Goal: Information Seeking & Learning: Learn about a topic

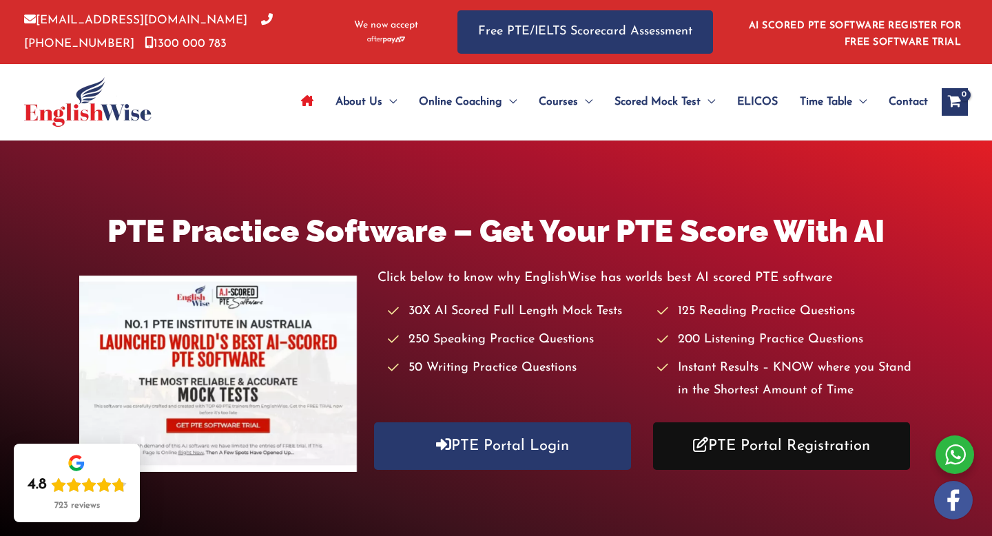
click at [793, 442] on link "PTE Portal Registration" at bounding box center [781, 446] width 257 height 48
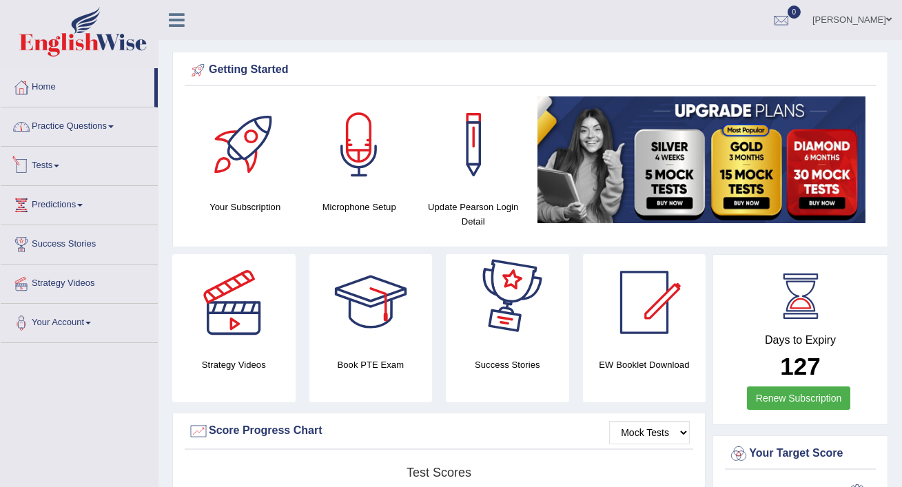
click at [77, 122] on link "Practice Questions" at bounding box center [79, 125] width 157 height 34
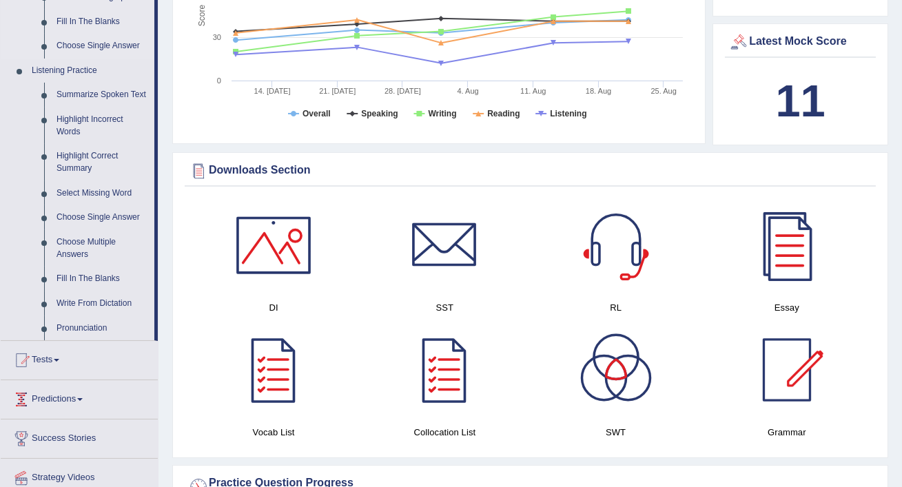
scroll to position [546, 0]
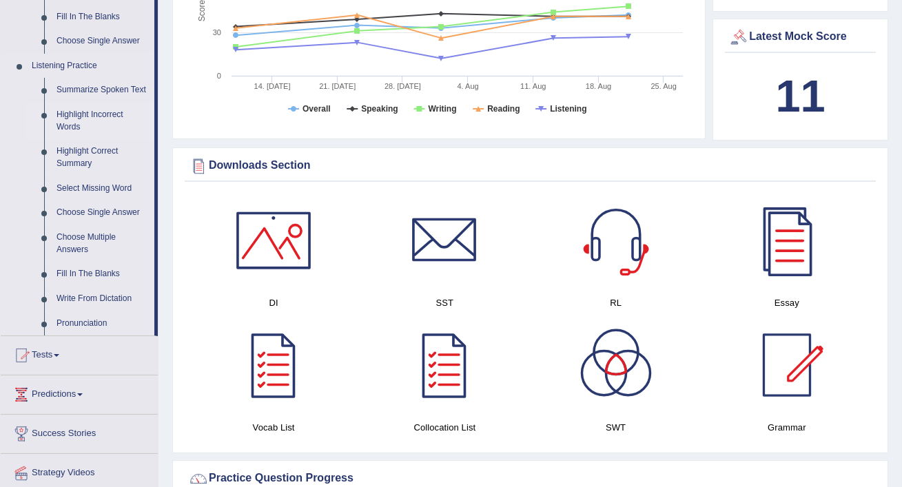
click at [97, 123] on link "Highlight Incorrect Words" at bounding box center [102, 121] width 104 height 37
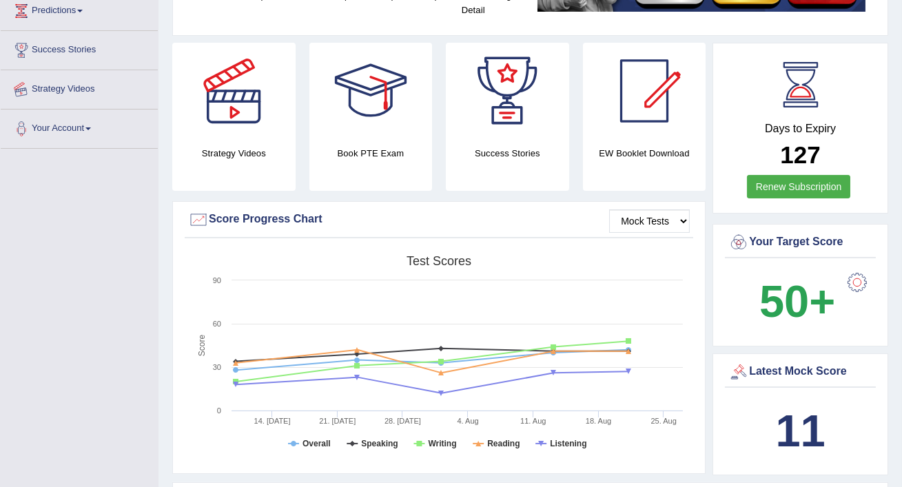
scroll to position [367, 0]
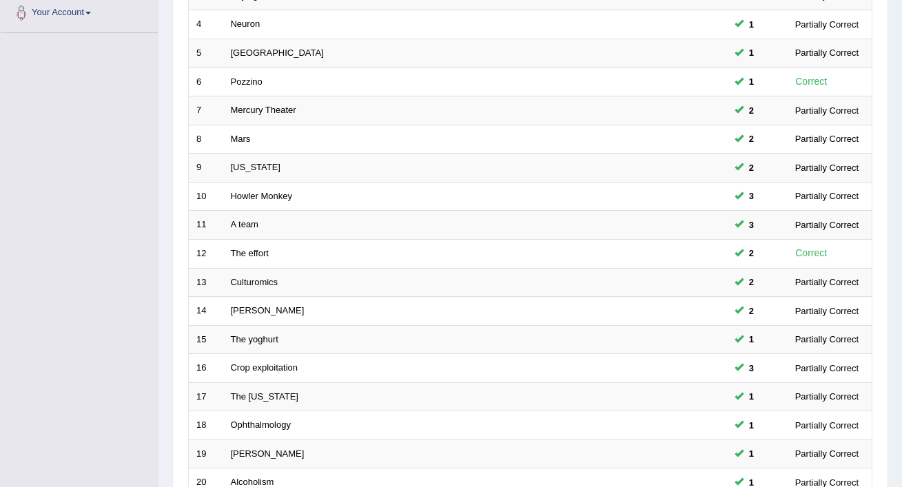
scroll to position [407, 0]
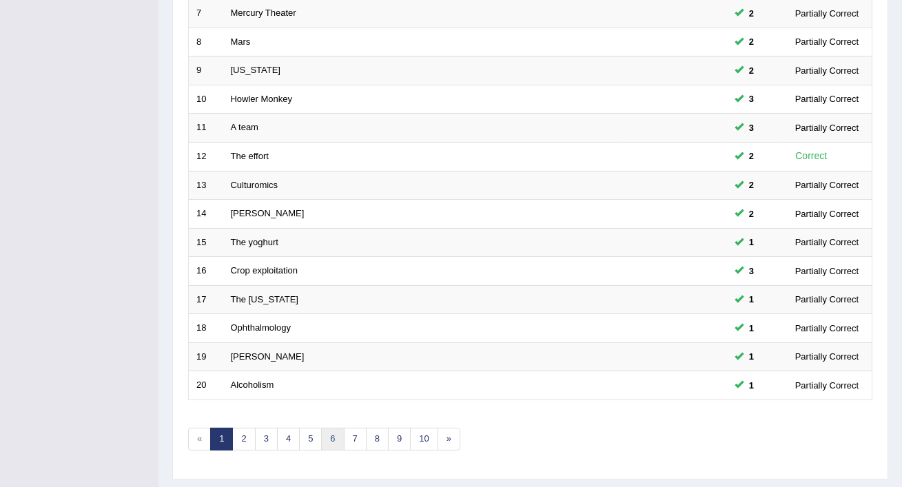
click at [333, 428] on link "6" at bounding box center [332, 439] width 23 height 23
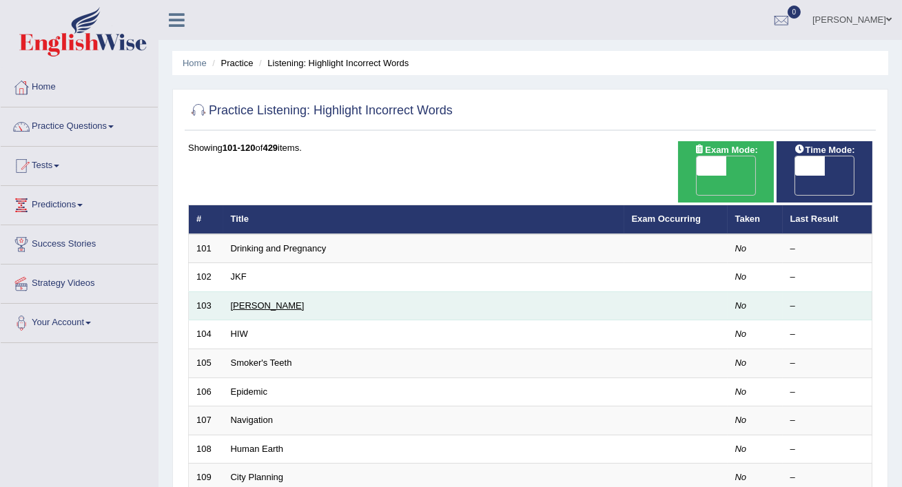
click at [244, 300] on link "Kelvin" at bounding box center [268, 305] width 74 height 10
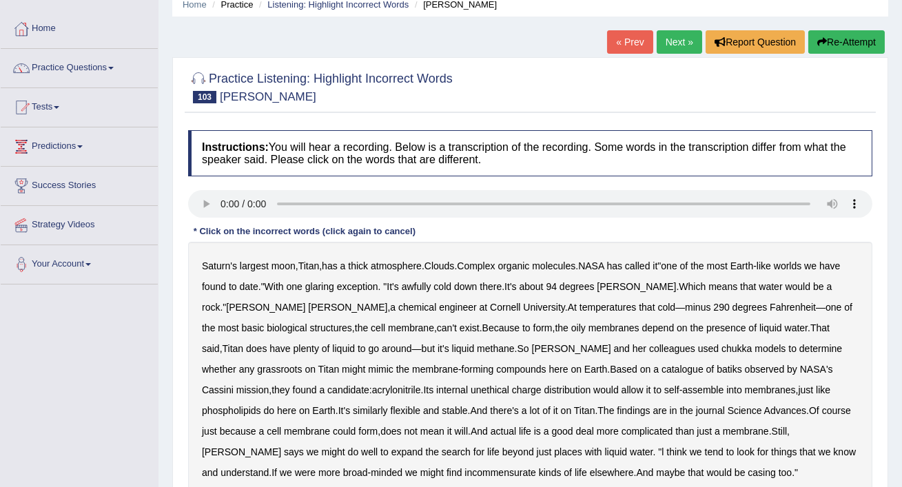
scroll to position [59, 0]
click at [569, 332] on div "Saturn's largest moon , Titan , has a thick atmosphere . Clouds . Complex organ…" at bounding box center [530, 368] width 684 height 255
click at [642, 330] on b "depend" at bounding box center [658, 327] width 32 height 11
click at [755, 351] on b "models" at bounding box center [770, 348] width 31 height 11
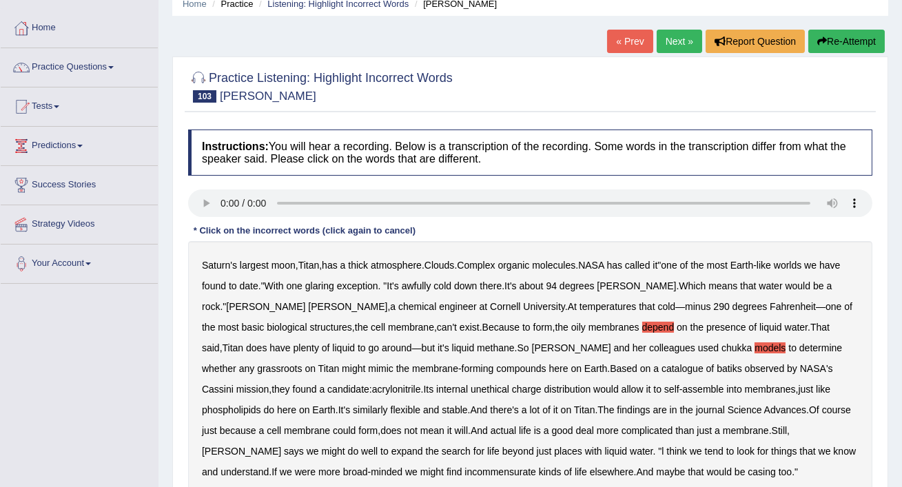
click at [755, 347] on b "models" at bounding box center [770, 348] width 31 height 11
click at [642, 329] on b "depend" at bounding box center [658, 327] width 32 height 11
click at [722, 347] on b "chukka" at bounding box center [737, 348] width 30 height 11
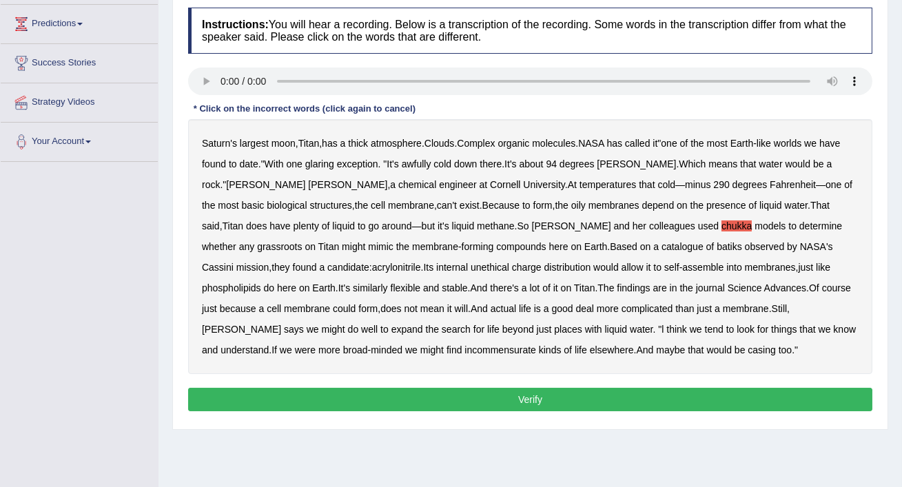
scroll to position [183, 0]
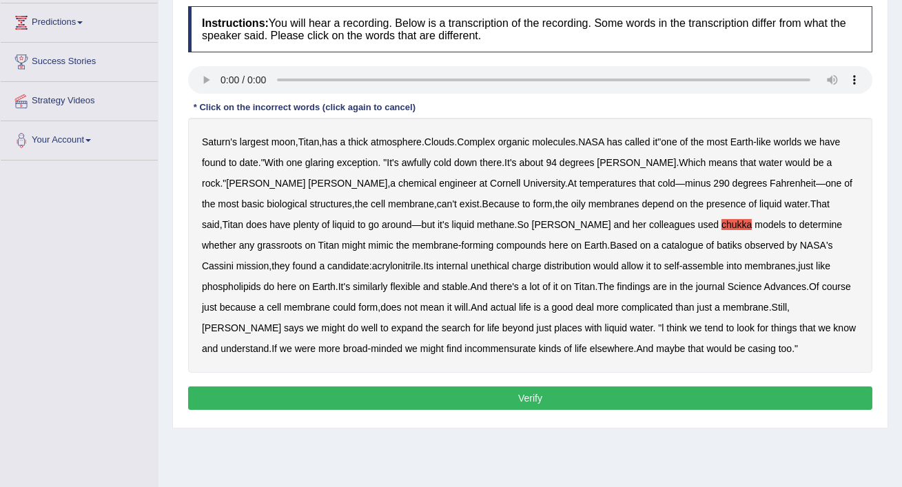
click at [302, 240] on b "grassroots" at bounding box center [279, 245] width 45 height 11
click at [717, 248] on b "batiks" at bounding box center [729, 245] width 25 height 11
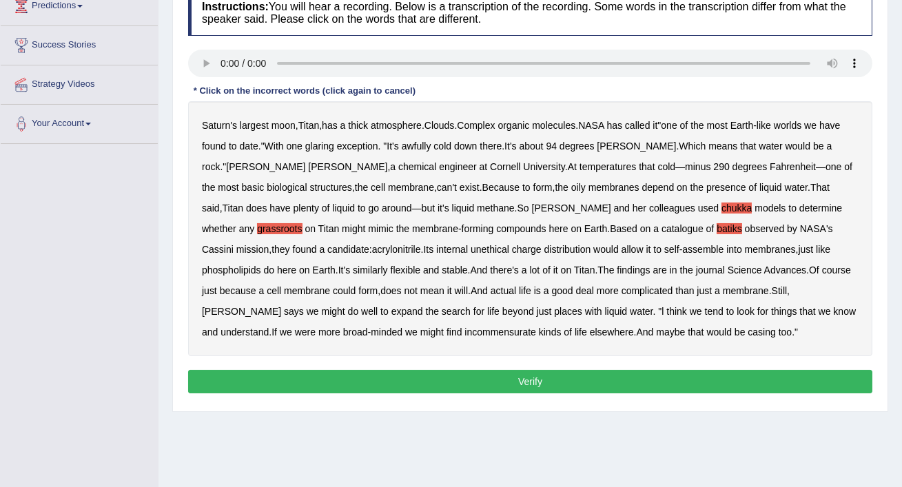
scroll to position [236, 0]
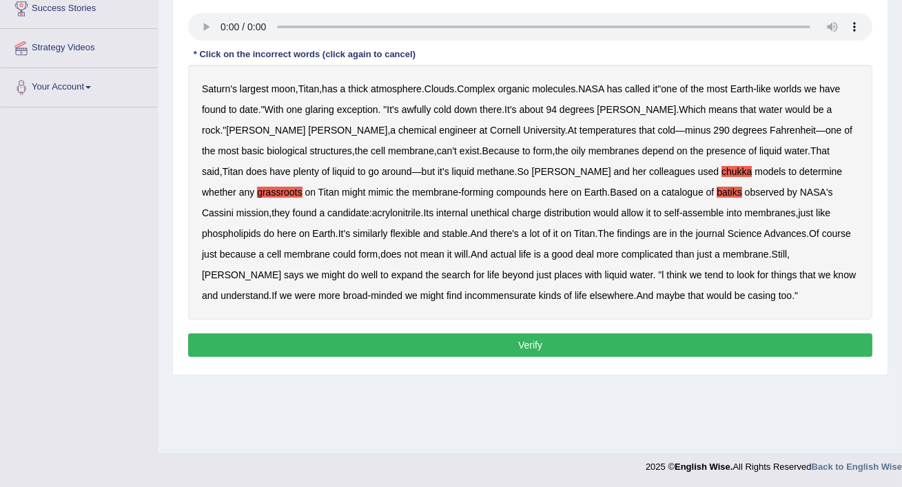
click at [524, 343] on button "Verify" at bounding box center [530, 345] width 684 height 23
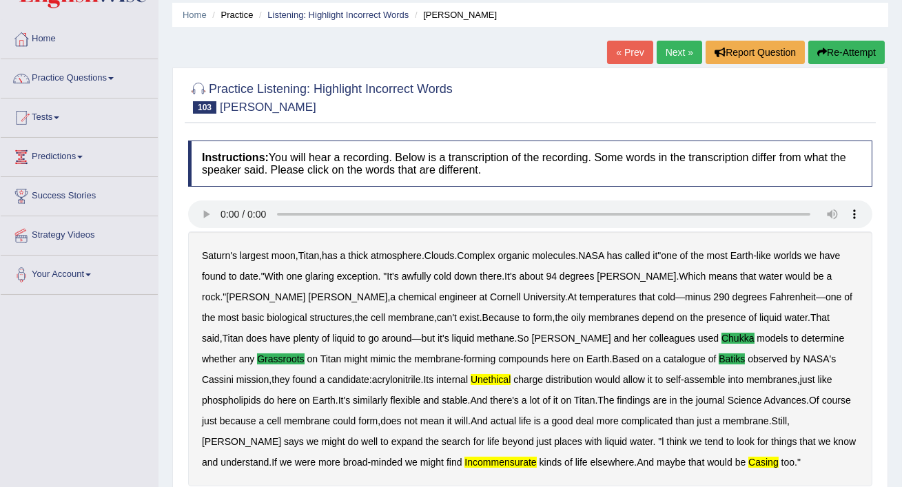
scroll to position [0, 0]
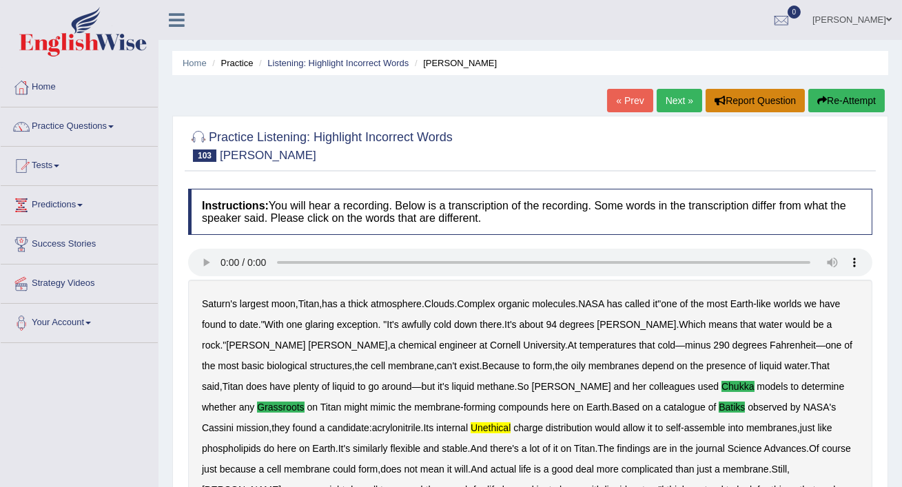
click at [749, 99] on button "Report Question" at bounding box center [755, 100] width 99 height 23
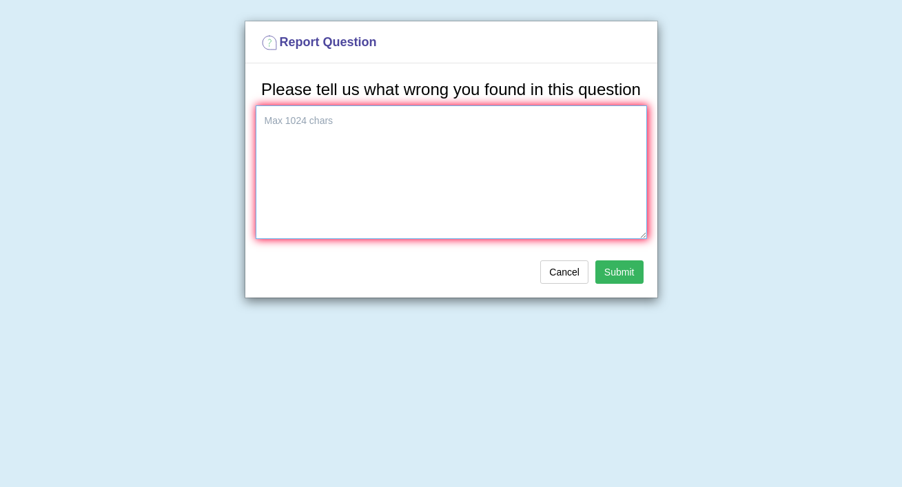
click at [558, 132] on textarea at bounding box center [451, 172] width 391 height 134
type textarea "This question is not finish reading sound."
click at [627, 284] on button "Submit" at bounding box center [619, 271] width 48 height 23
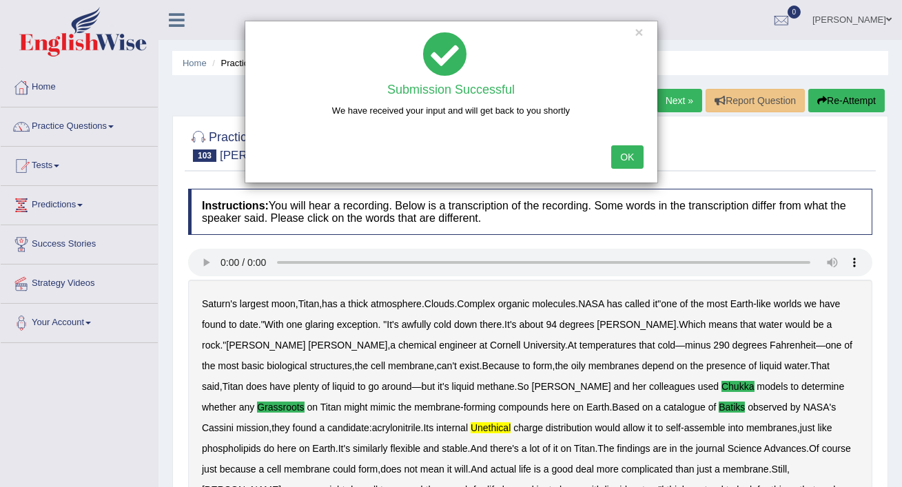
click at [622, 161] on button "OK" at bounding box center [627, 156] width 32 height 23
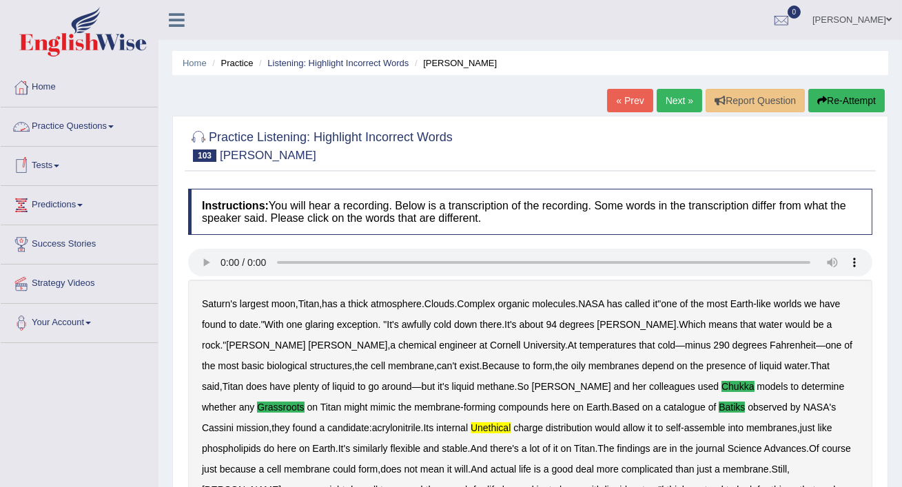
click at [90, 128] on link "Practice Questions" at bounding box center [79, 125] width 157 height 34
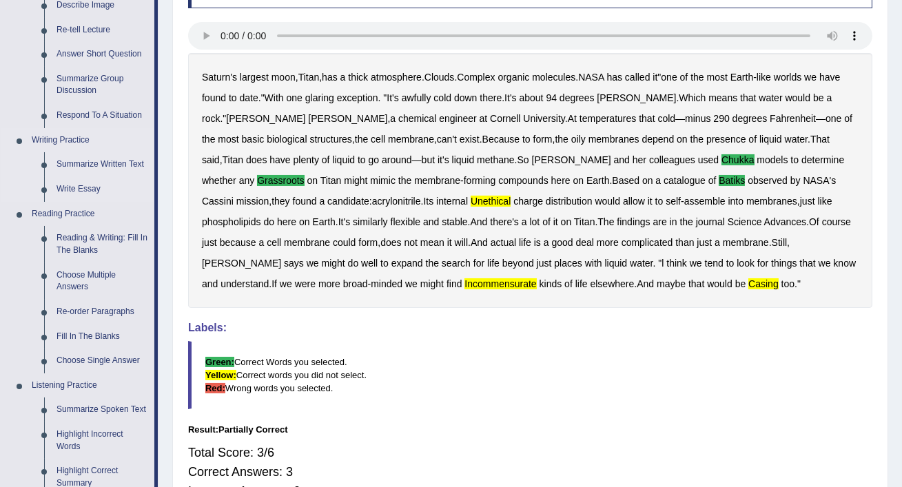
scroll to position [234, 0]
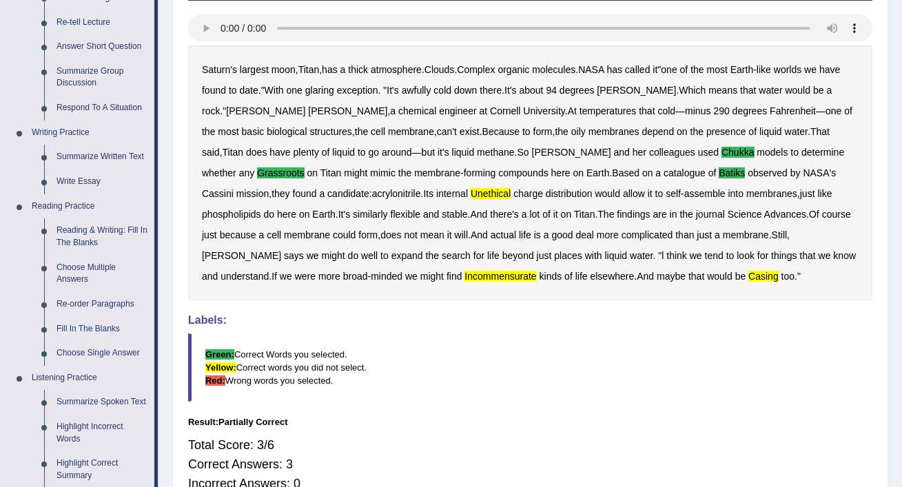
click at [464, 275] on b "incommensurate" at bounding box center [500, 276] width 72 height 11
click at [464, 271] on b "incommensurate" at bounding box center [500, 276] width 72 height 11
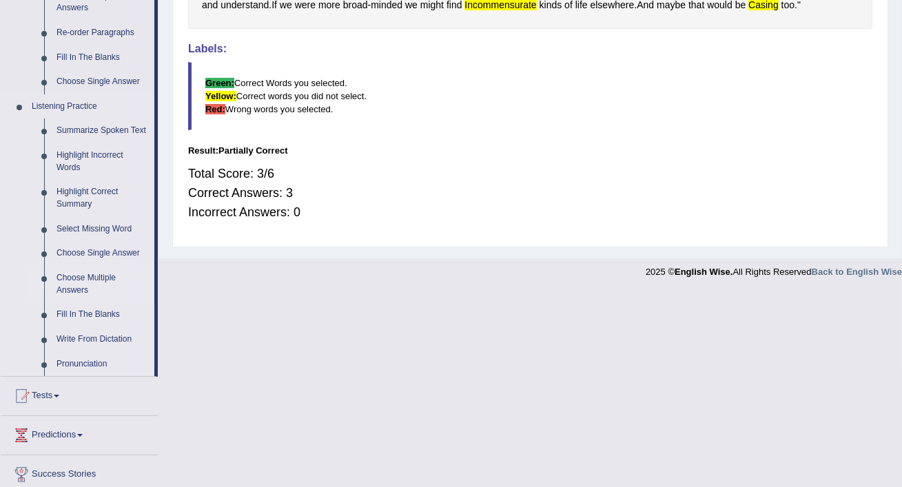
scroll to position [503, 0]
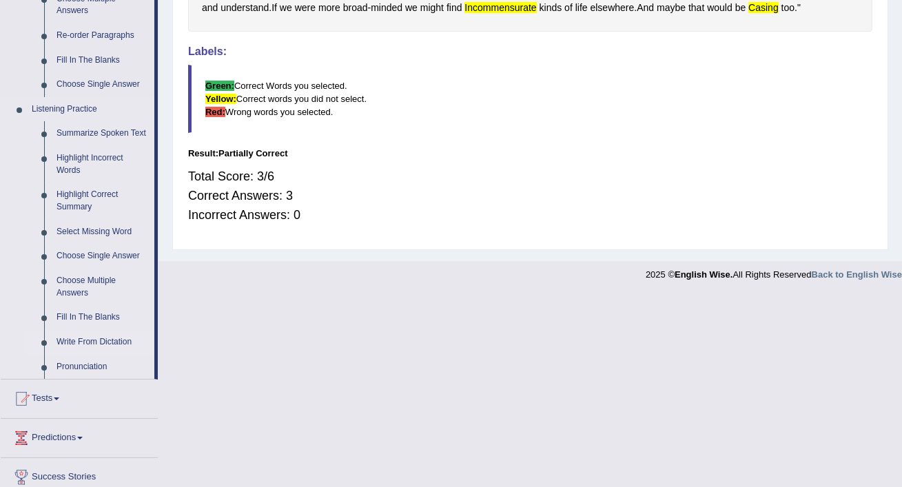
click at [87, 352] on link "Write From Dictation" at bounding box center [102, 342] width 104 height 25
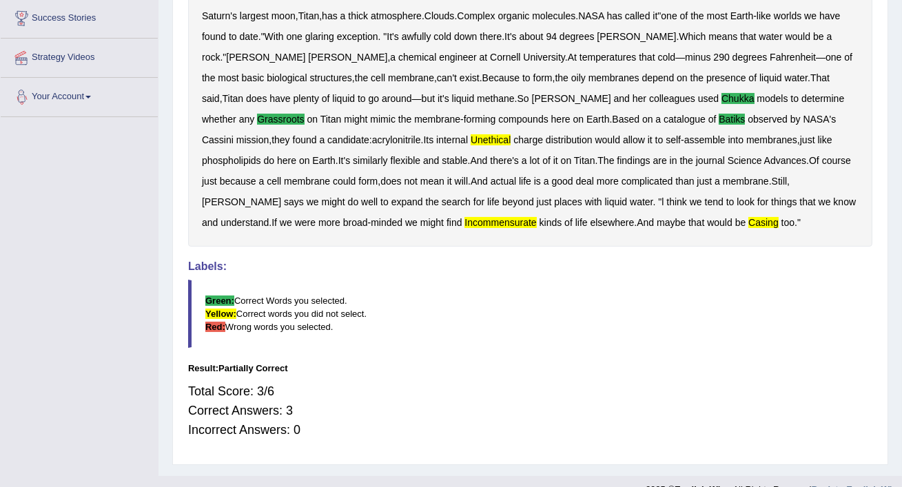
scroll to position [310, 0]
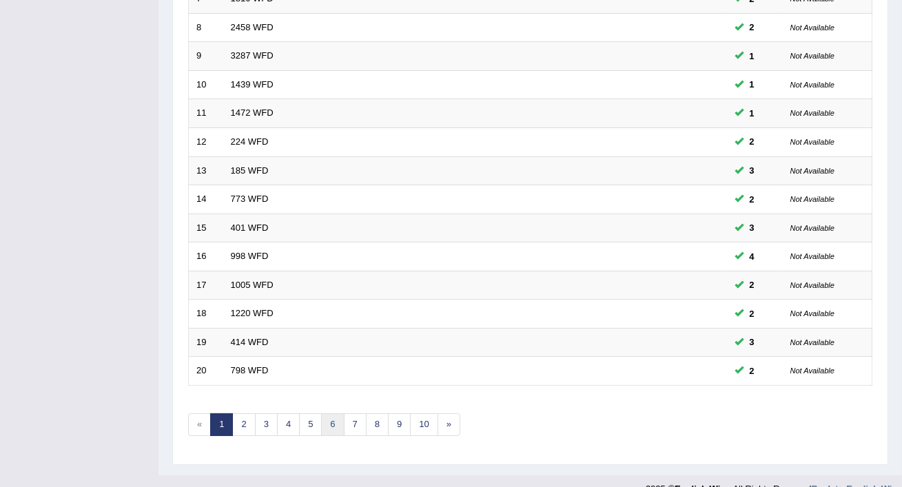
click at [331, 413] on link "6" at bounding box center [332, 424] width 23 height 23
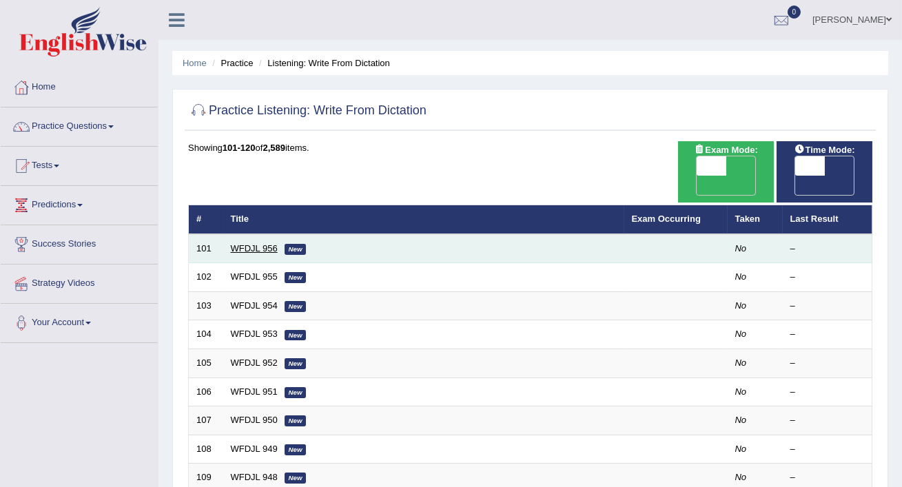
click at [252, 243] on link "WFDJL 956" at bounding box center [254, 248] width 47 height 10
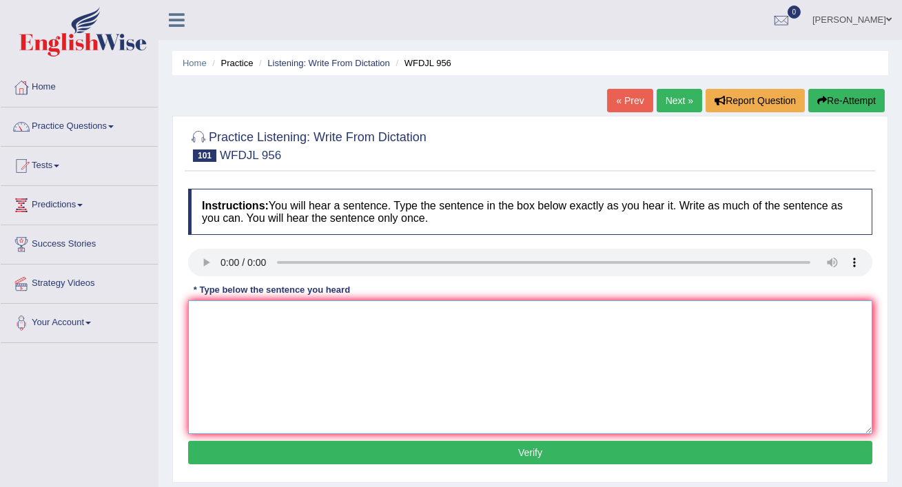
click at [212, 318] on textarea at bounding box center [530, 367] width 684 height 134
click at [215, 311] on textarea at bounding box center [530, 367] width 684 height 134
type textarea "safe natery."
click at [287, 449] on button "Verify" at bounding box center [530, 452] width 684 height 23
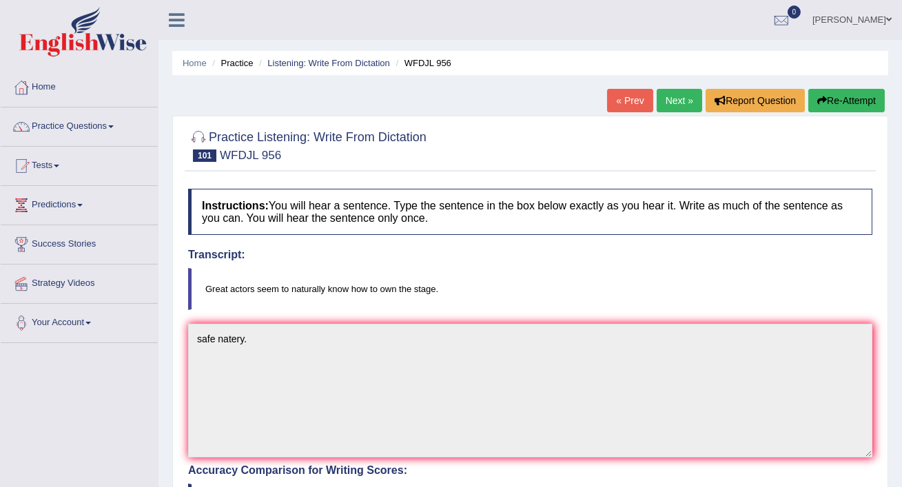
click at [672, 103] on link "Next »" at bounding box center [679, 100] width 45 height 23
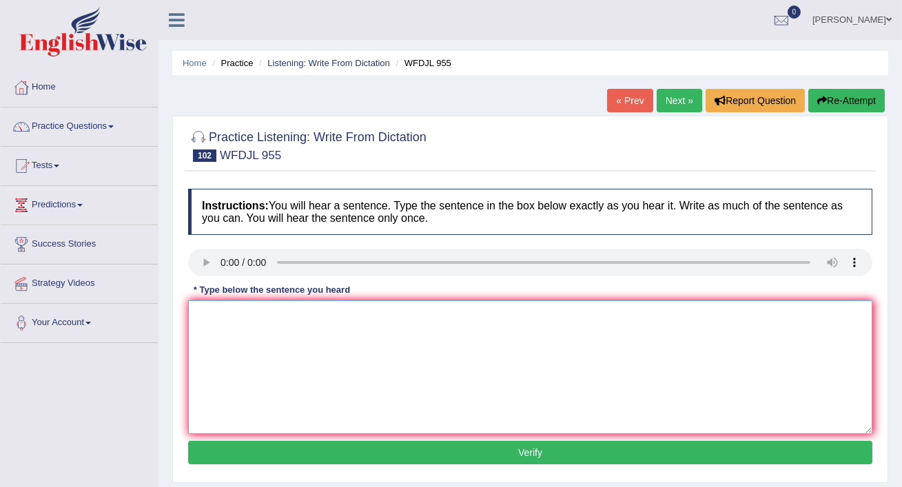
click at [201, 323] on textarea at bounding box center [530, 367] width 684 height 134
click at [359, 322] on textarea "These students needs need to" at bounding box center [530, 367] width 684 height 134
type textarea "These students needs need to new a lot."
click at [357, 451] on button "Verify" at bounding box center [530, 452] width 684 height 23
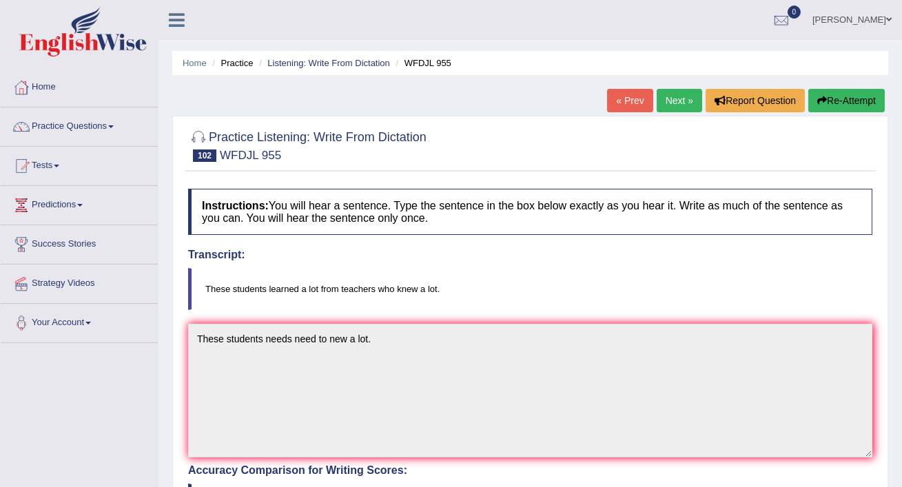
click at [668, 99] on link "Next »" at bounding box center [679, 100] width 45 height 23
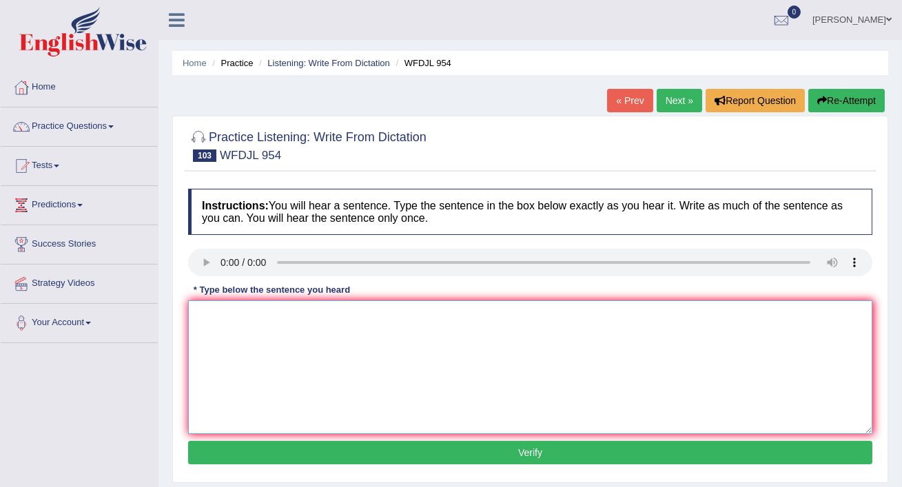
click at [210, 325] on textarea at bounding box center [530, 367] width 684 height 134
click at [322, 317] on textarea "The best manager always try to new things." at bounding box center [530, 367] width 684 height 134
type textarea "The best manager always try trying to new things."
click at [460, 456] on button "Verify" at bounding box center [530, 452] width 684 height 23
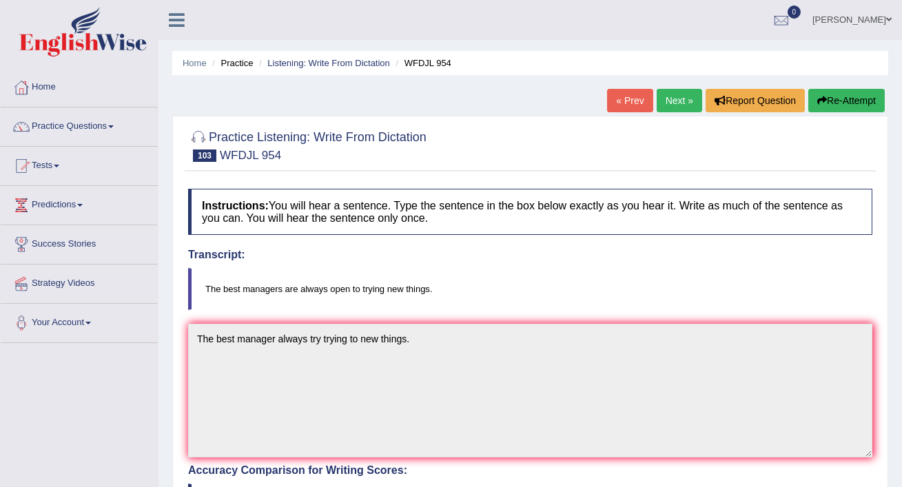
click at [664, 104] on link "Next »" at bounding box center [679, 100] width 45 height 23
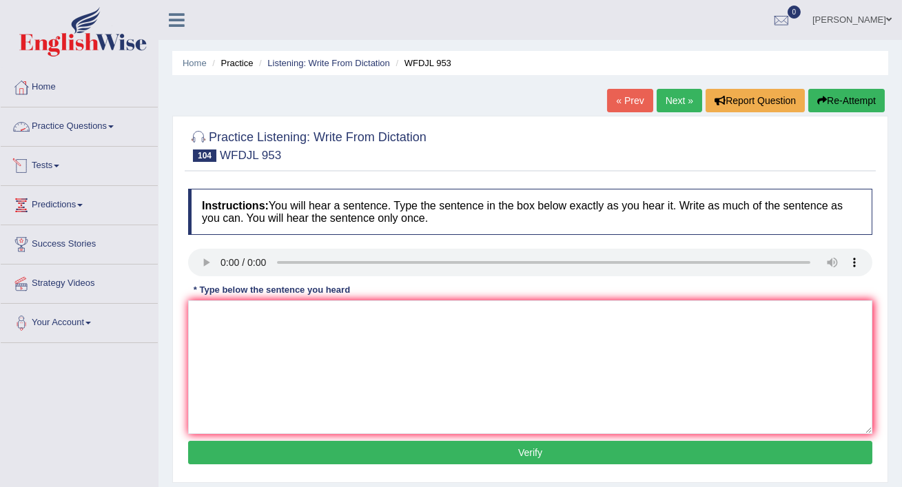
click at [92, 125] on link "Practice Questions" at bounding box center [79, 125] width 157 height 34
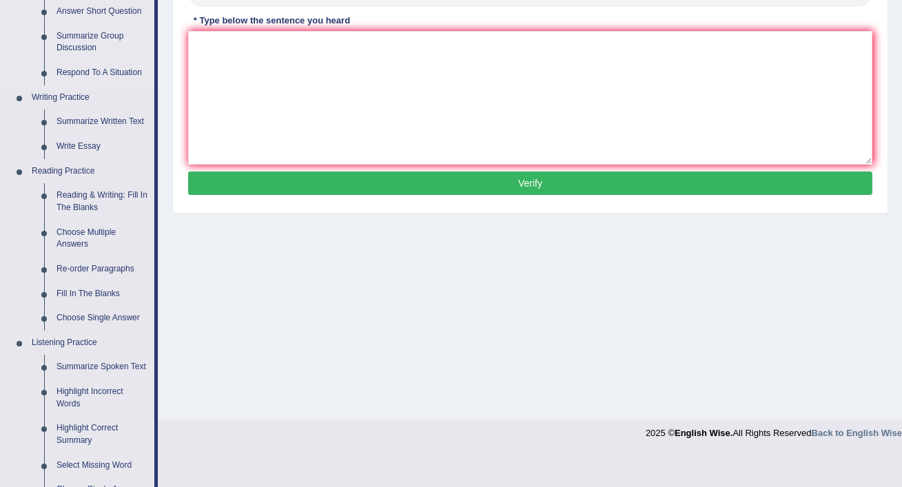
scroll to position [292, 0]
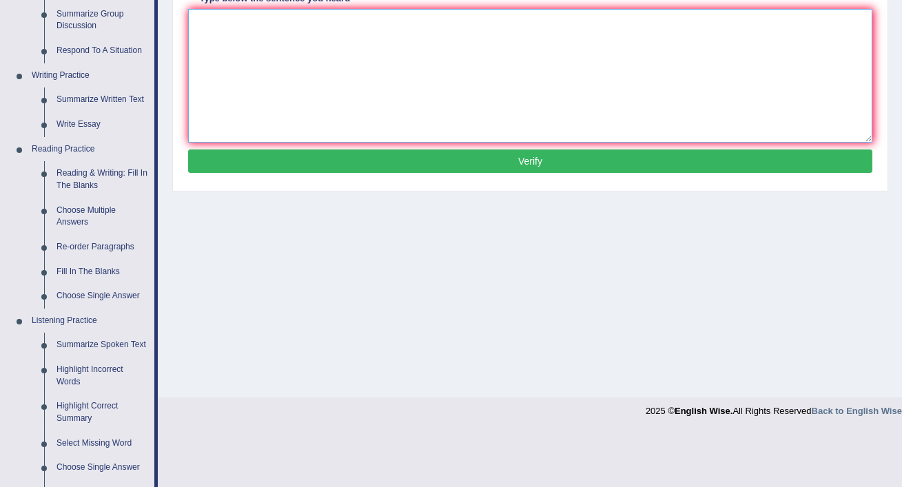
click at [254, 34] on textarea at bounding box center [530, 76] width 684 height 134
type textarea "t"
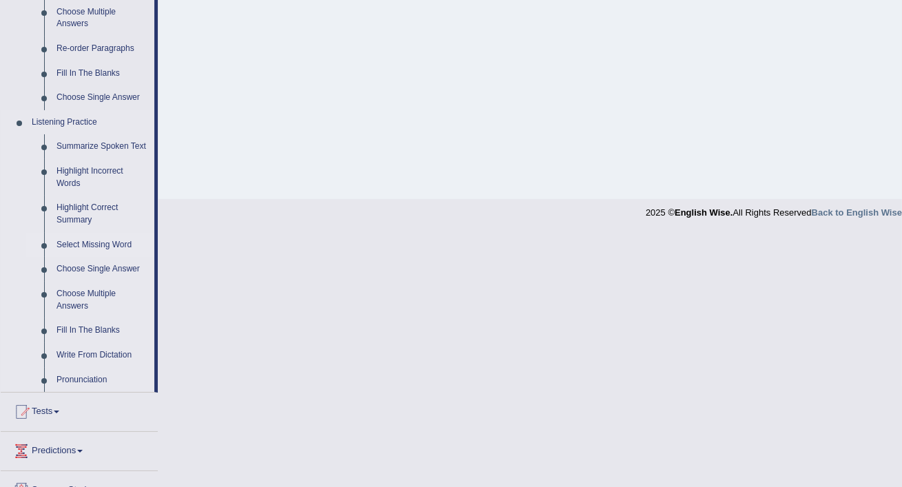
scroll to position [491, 0]
click at [101, 337] on link "Fill In The Blanks" at bounding box center [102, 329] width 104 height 25
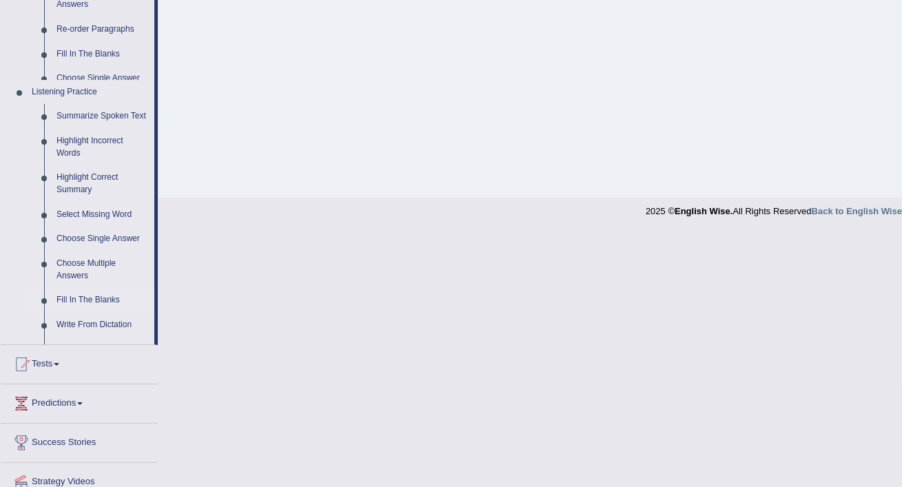
scroll to position [447, 0]
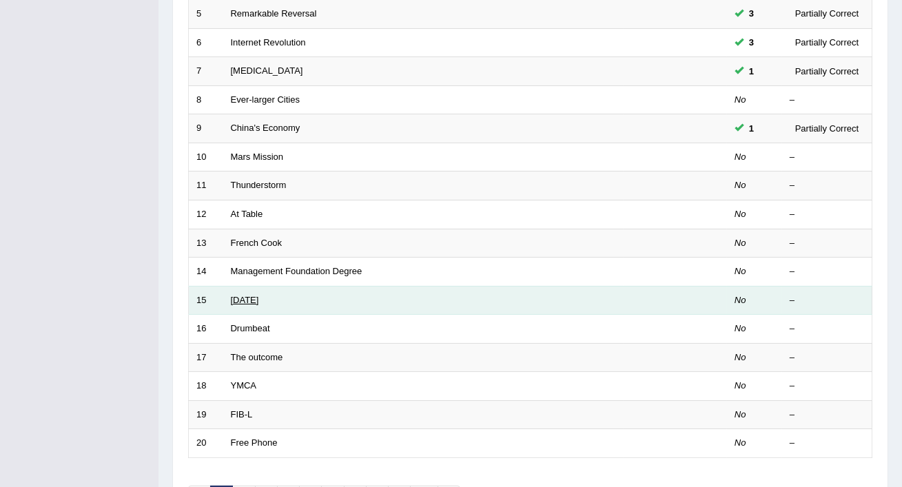
scroll to position [351, 0]
click at [259, 294] on link "[DATE]" at bounding box center [245, 299] width 28 height 10
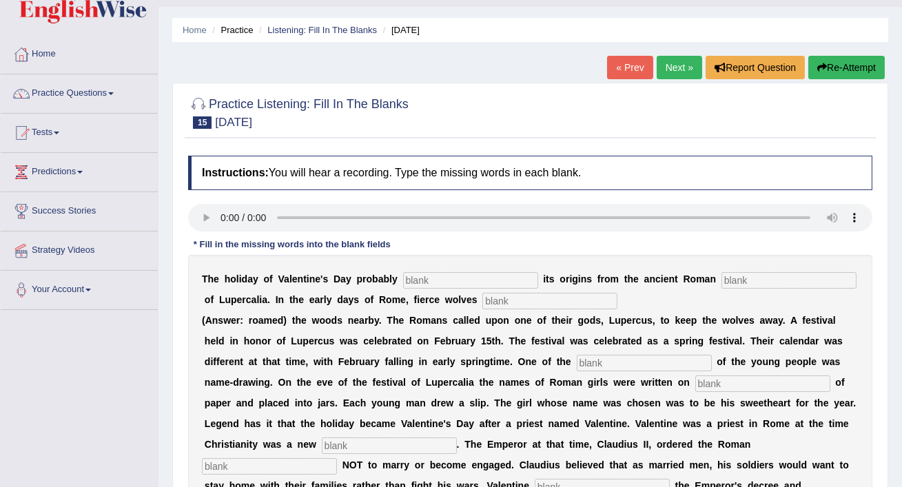
scroll to position [34, 0]
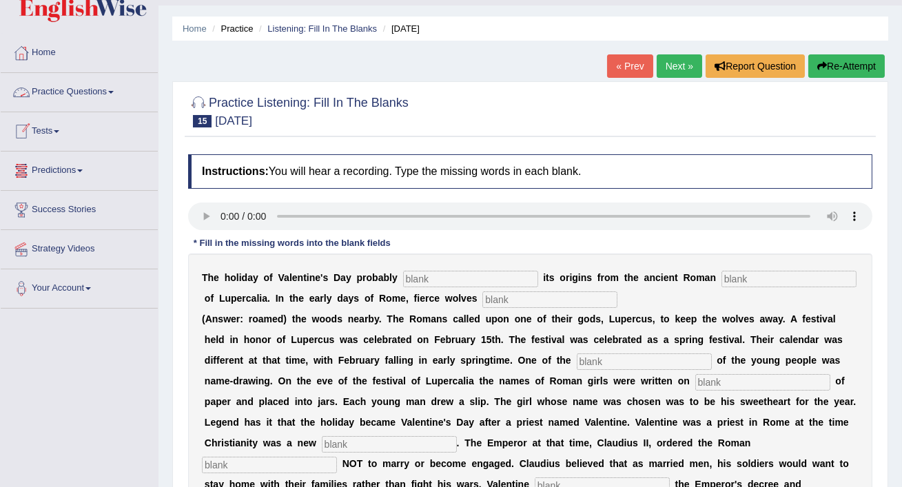
click at [82, 92] on link "Practice Questions" at bounding box center [79, 90] width 157 height 34
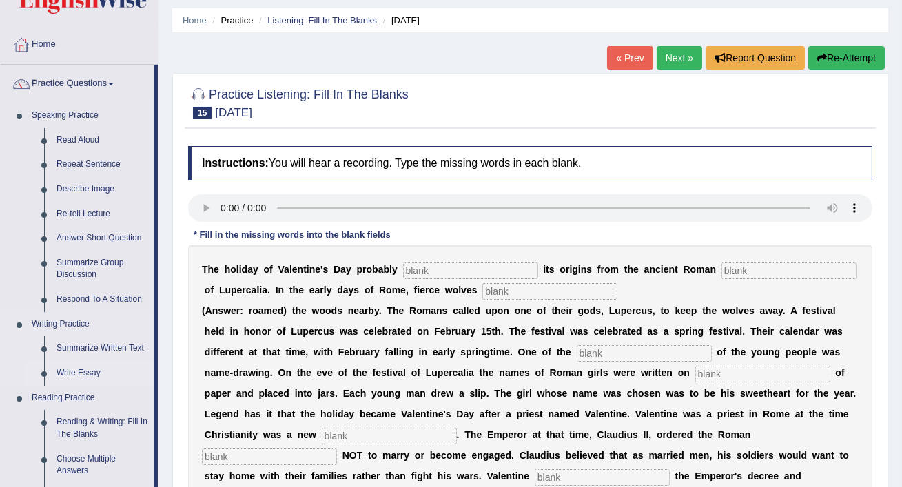
scroll to position [0, 0]
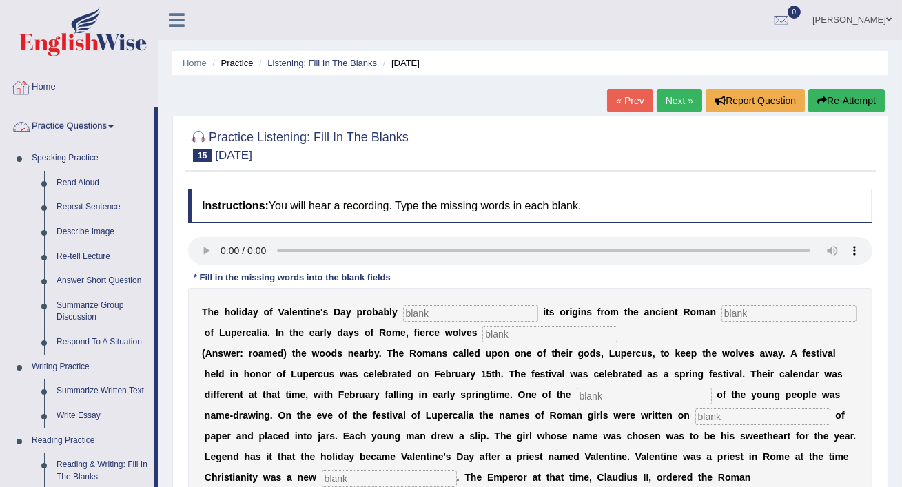
click at [45, 85] on link "Home" at bounding box center [79, 85] width 157 height 34
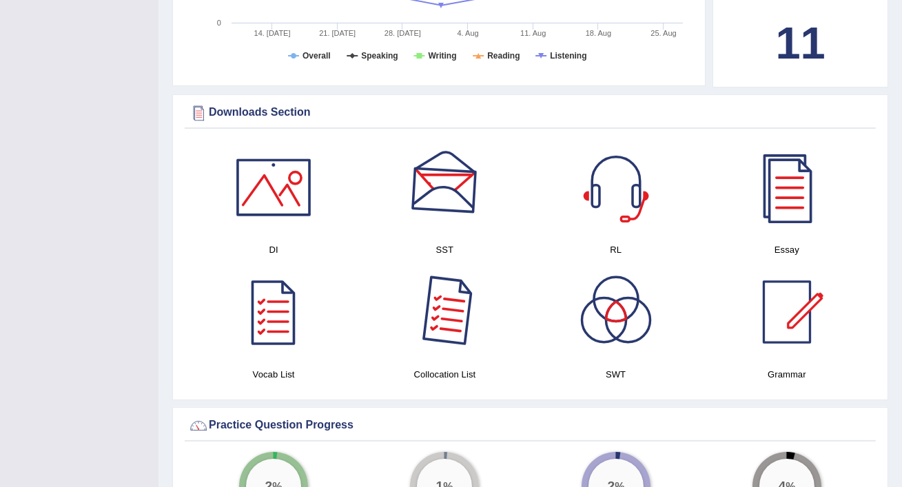
scroll to position [602, 0]
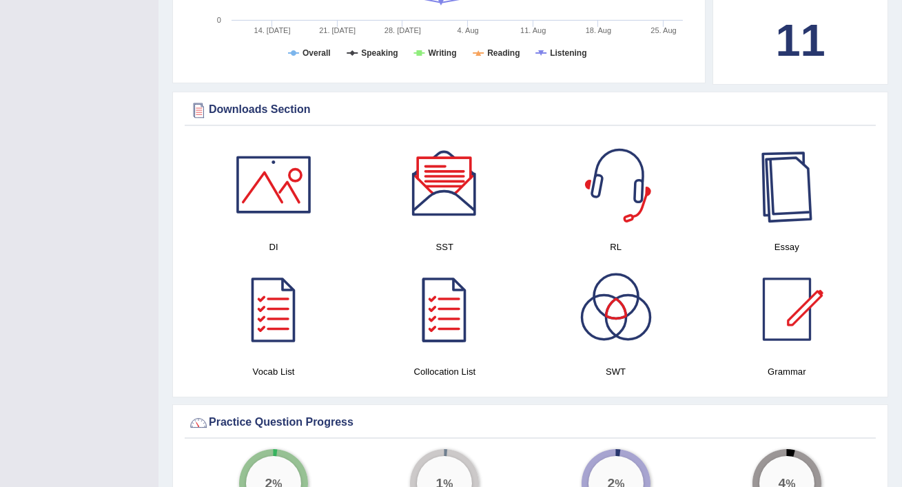
click at [797, 181] on div at bounding box center [787, 184] width 96 height 96
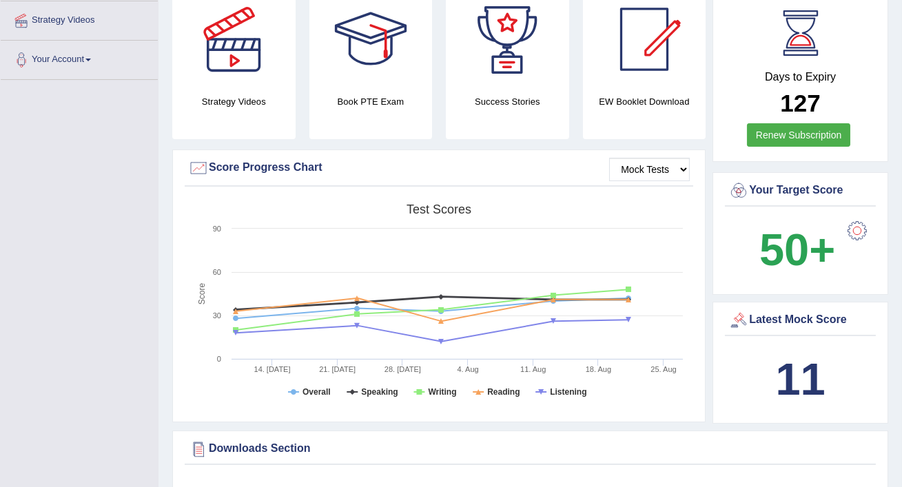
scroll to position [0, 0]
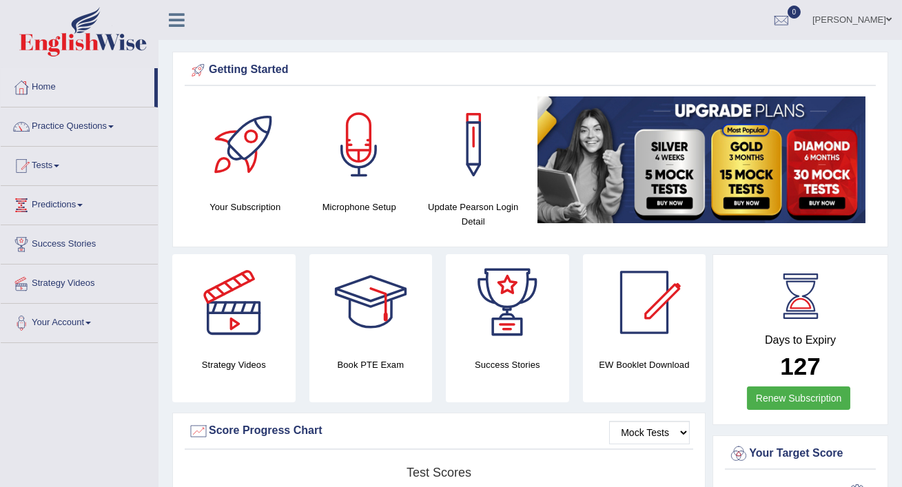
click at [236, 333] on div at bounding box center [233, 302] width 96 height 96
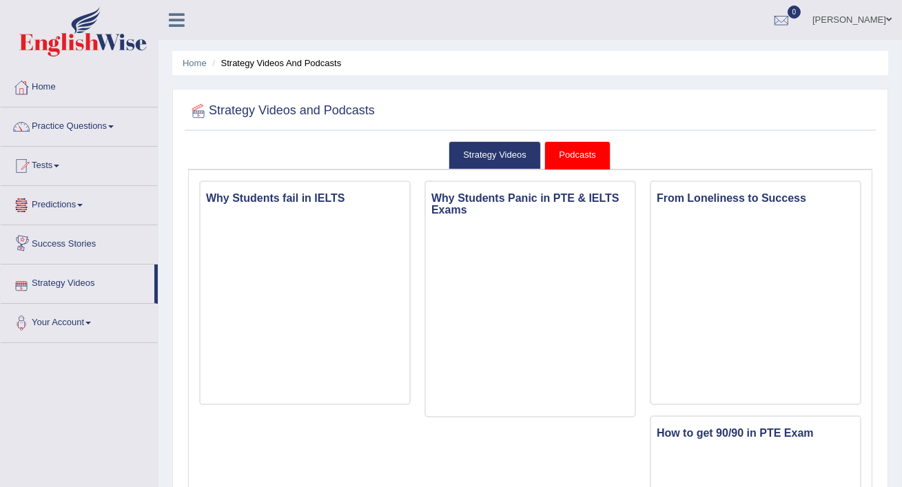
click at [72, 239] on link "Success Stories" at bounding box center [79, 242] width 157 height 34
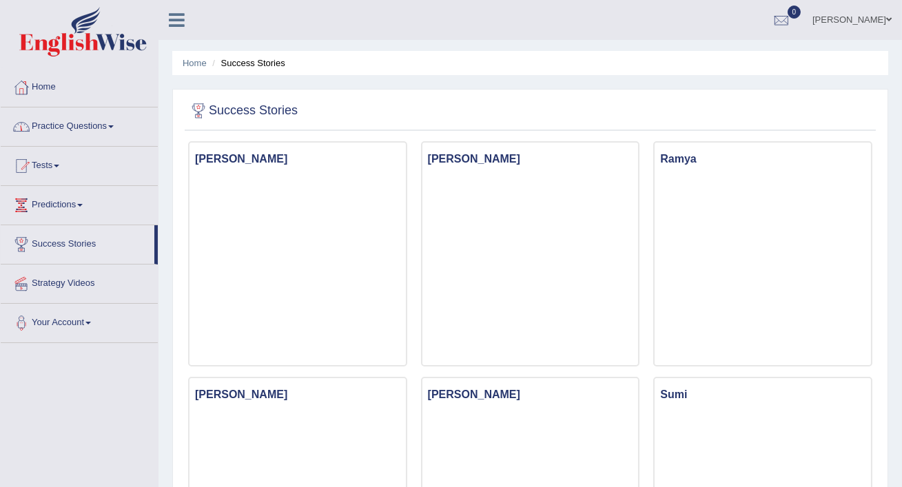
click at [109, 125] on link "Practice Questions" at bounding box center [79, 125] width 157 height 34
